Goal: Task Accomplishment & Management: Manage account settings

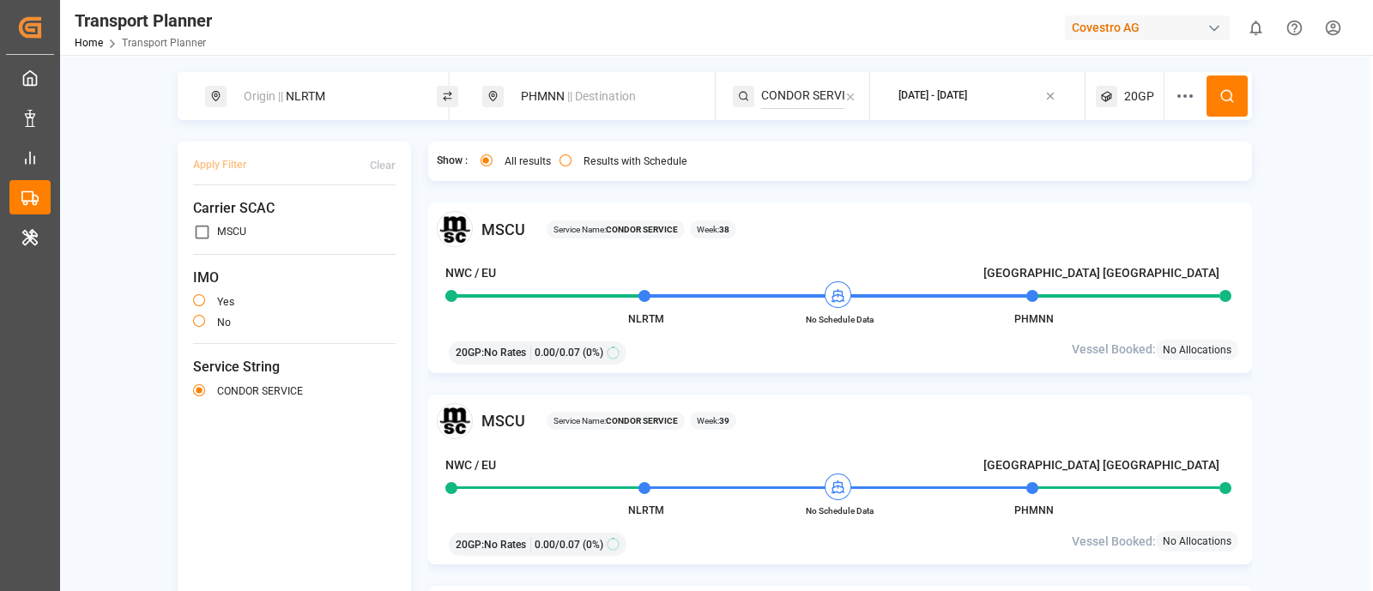
click at [1188, 31] on div "Covestro AG" at bounding box center [1147, 27] width 165 height 25
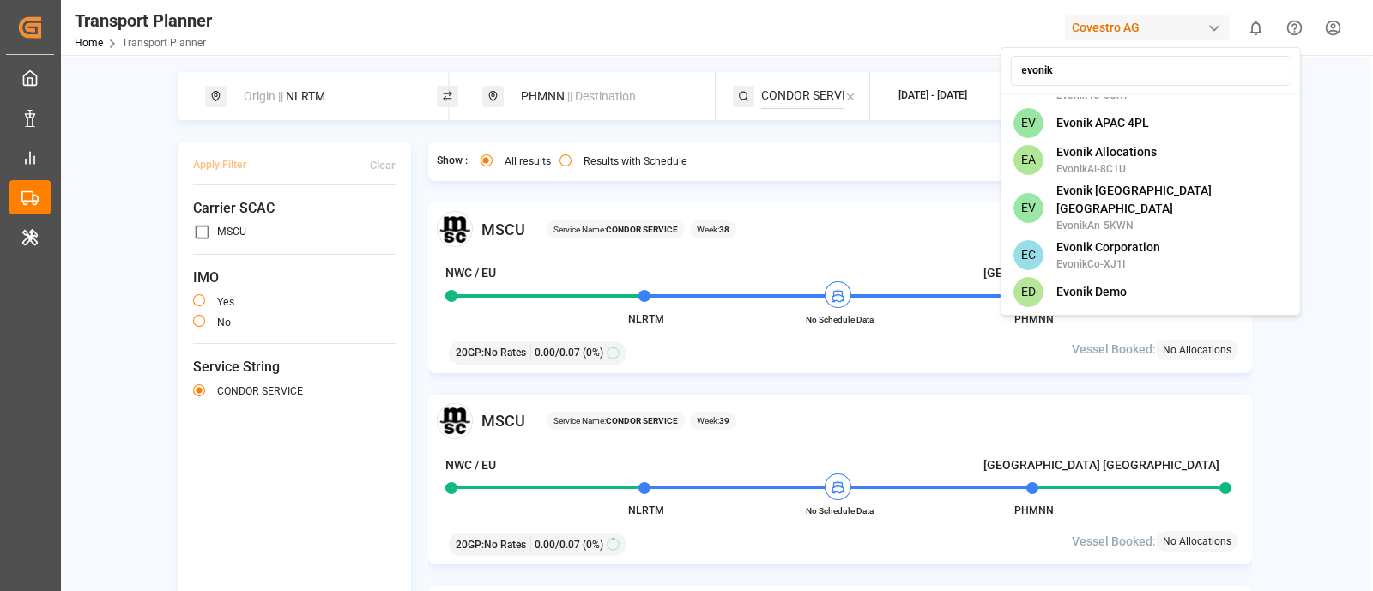
scroll to position [892, 0]
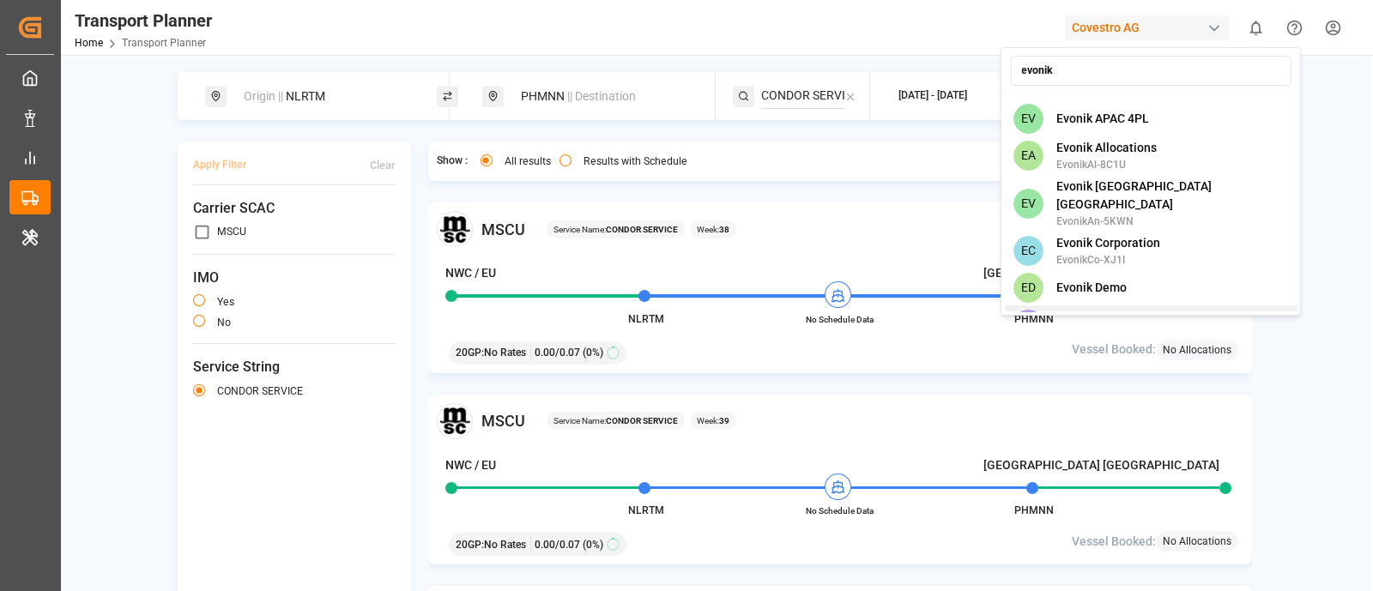
type input "evonik"
click at [1146, 308] on span "Evonik Industries AG" at bounding box center [1113, 317] width 112 height 18
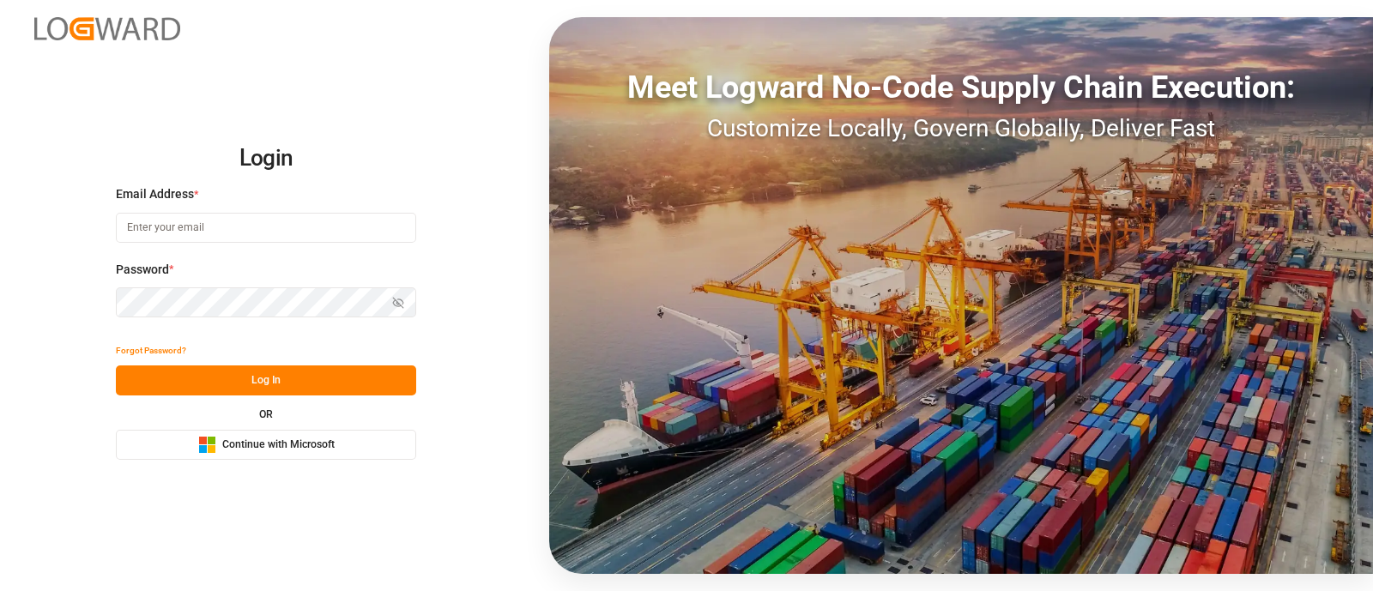
click at [239, 444] on span "Continue with Microsoft" at bounding box center [278, 445] width 112 height 15
